Goal: Task Accomplishment & Management: Manage account settings

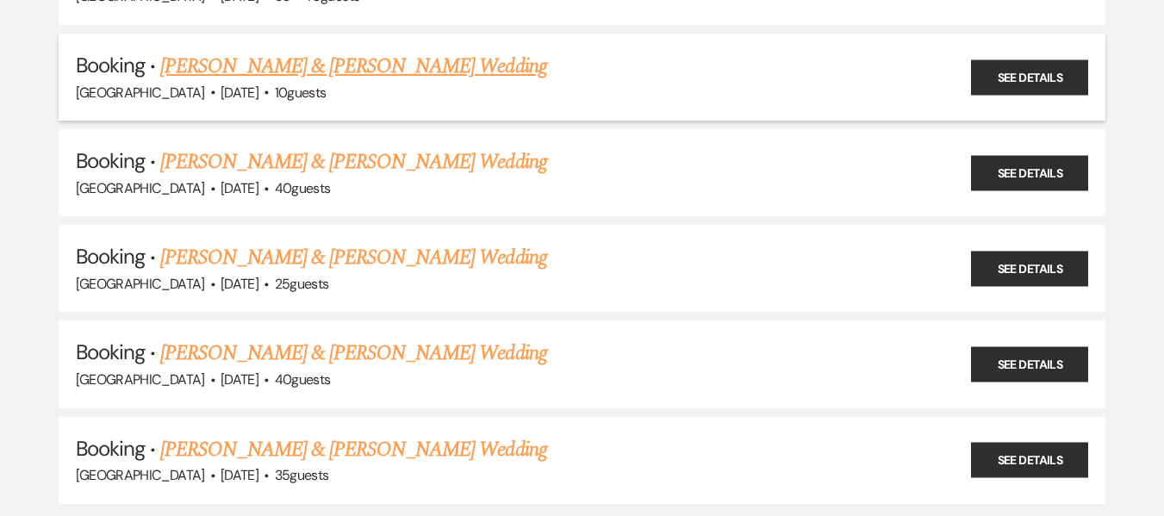
scroll to position [2412, 0]
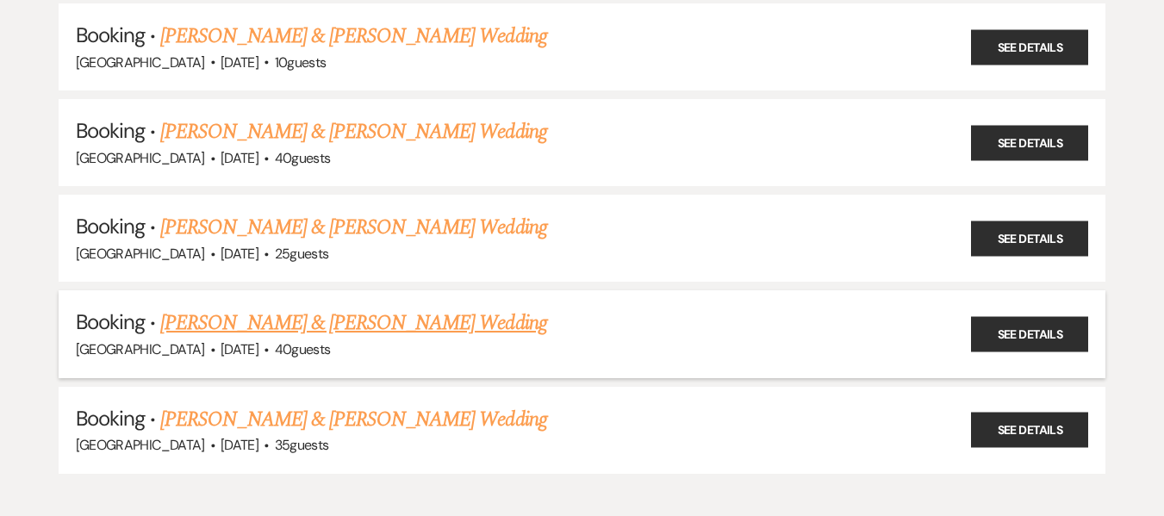
click at [326, 316] on link "[PERSON_NAME] & [PERSON_NAME] Wedding" at bounding box center [353, 323] width 386 height 31
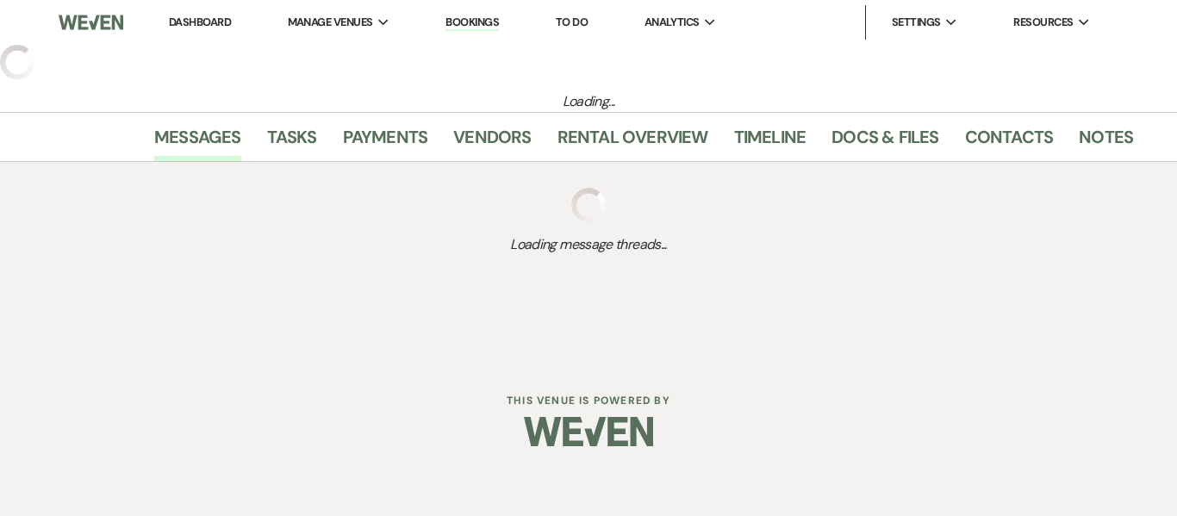
select select "5"
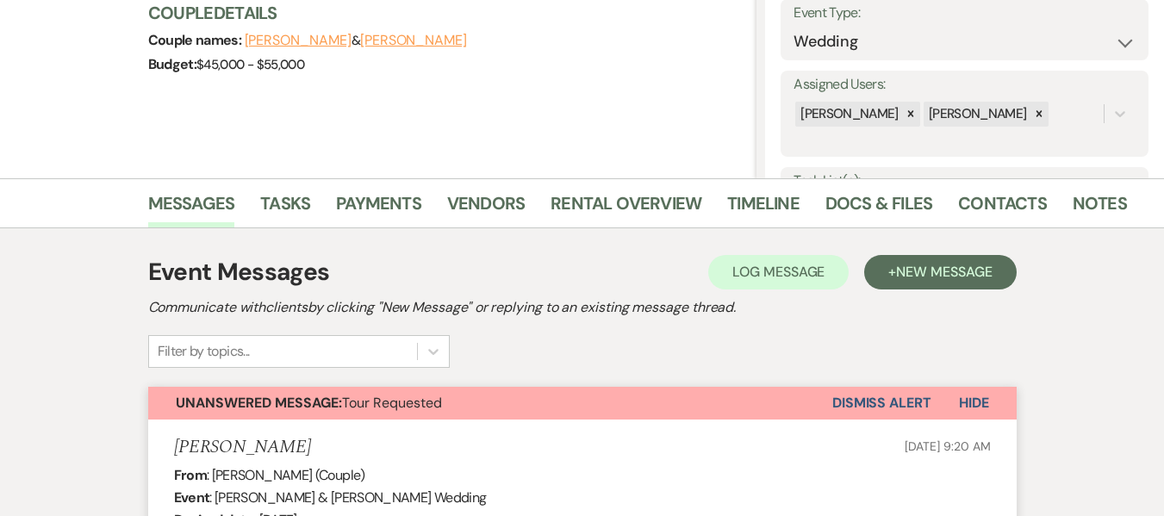
scroll to position [258, 0]
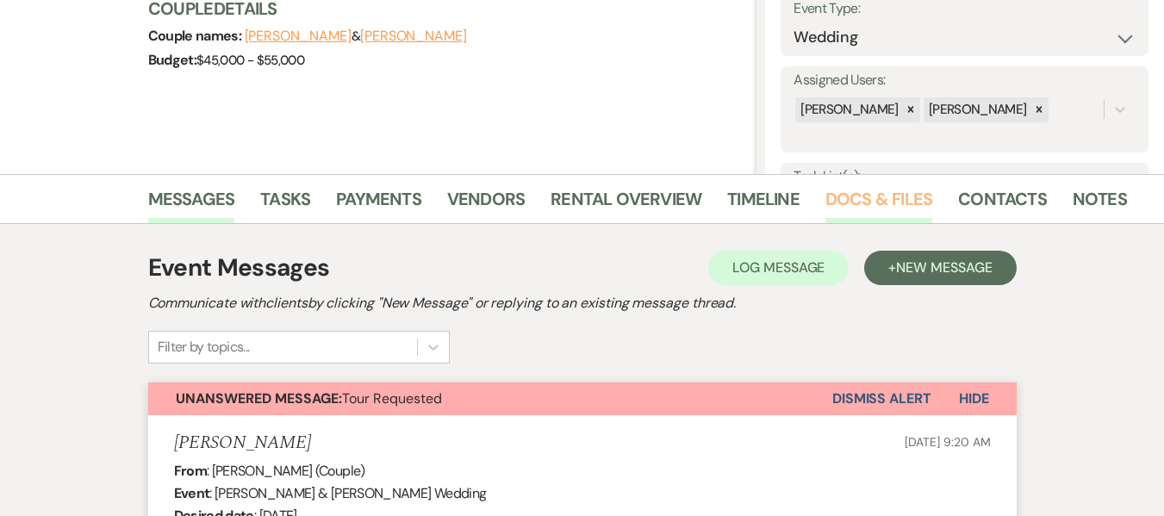
click at [867, 204] on link "Docs & Files" at bounding box center [878, 204] width 107 height 38
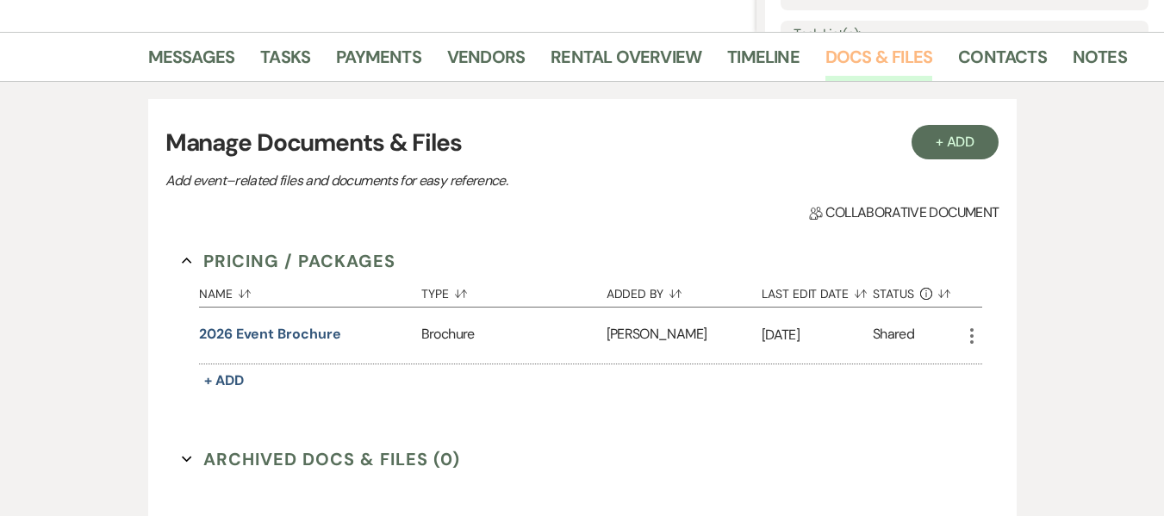
scroll to position [431, 0]
